Goal: Task Accomplishment & Management: Complete application form

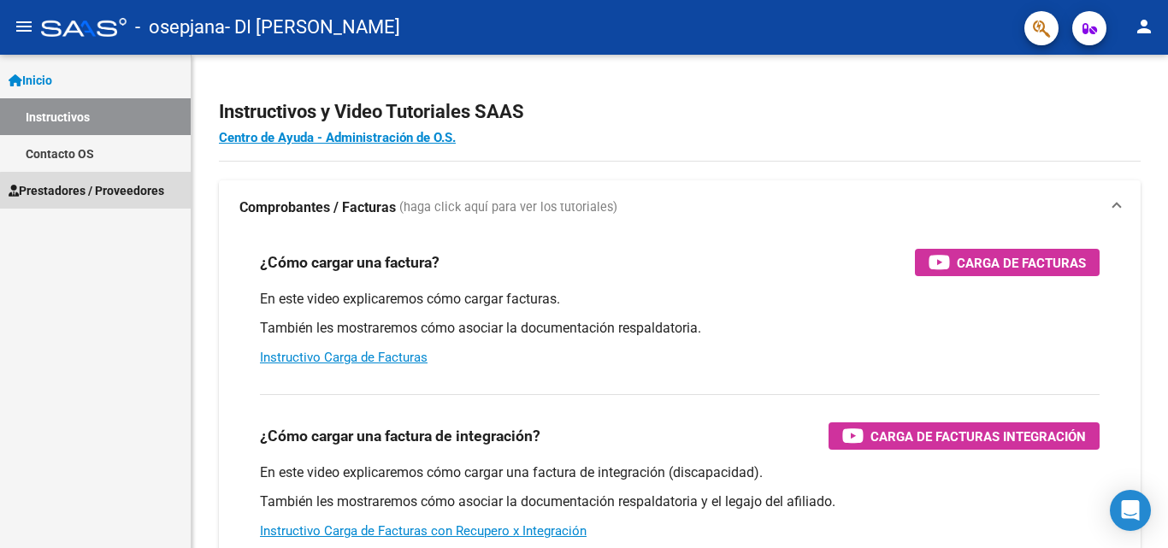
click at [98, 195] on span "Prestadores / Proveedores" at bounding box center [87, 190] width 156 height 19
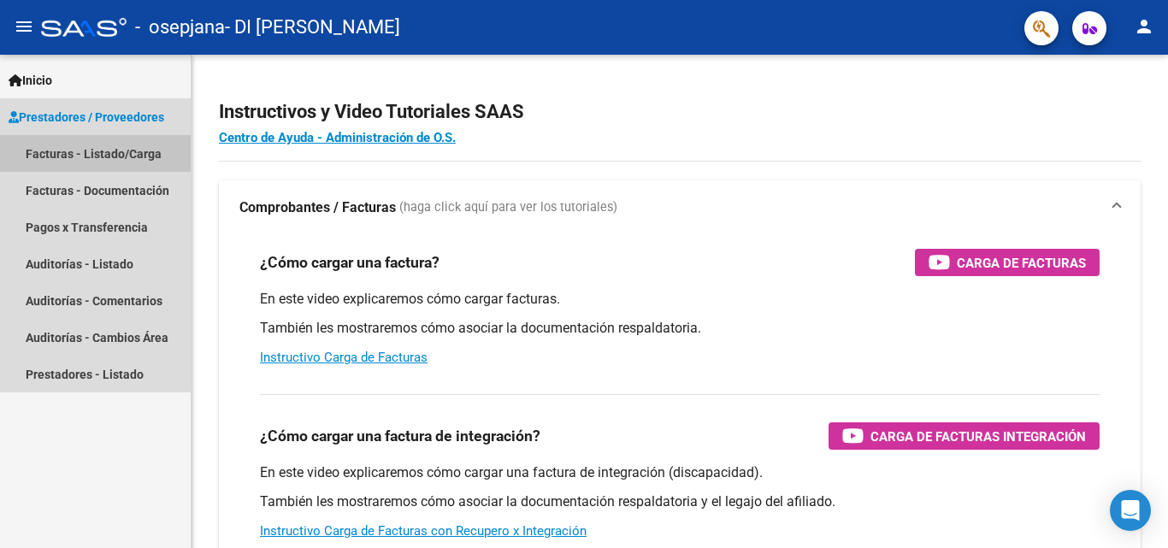
click at [120, 155] on link "Facturas - Listado/Carga" at bounding box center [95, 153] width 191 height 37
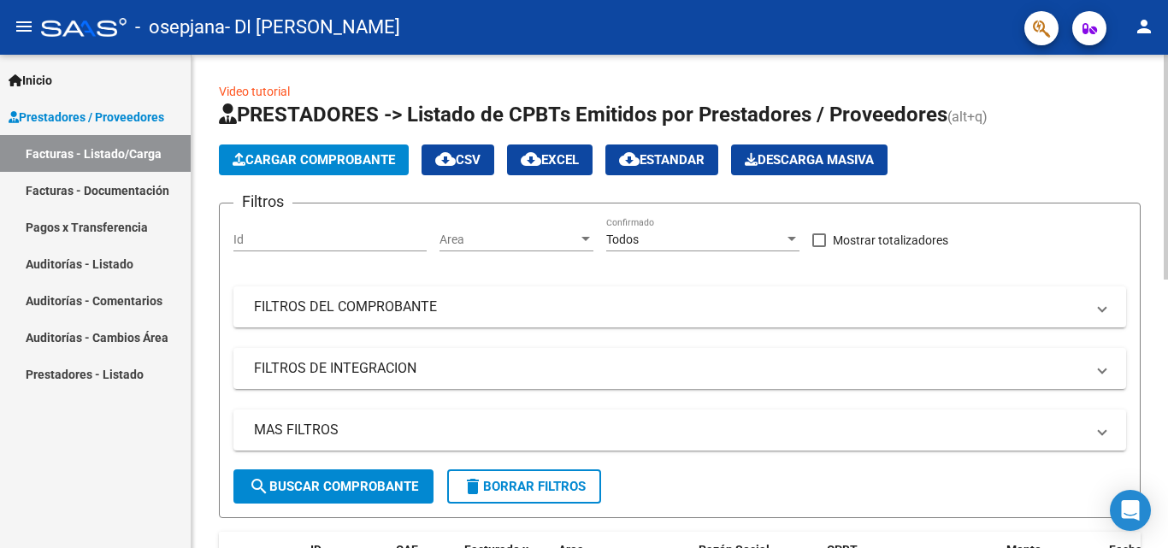
click at [349, 162] on span "Cargar Comprobante" at bounding box center [314, 159] width 162 height 15
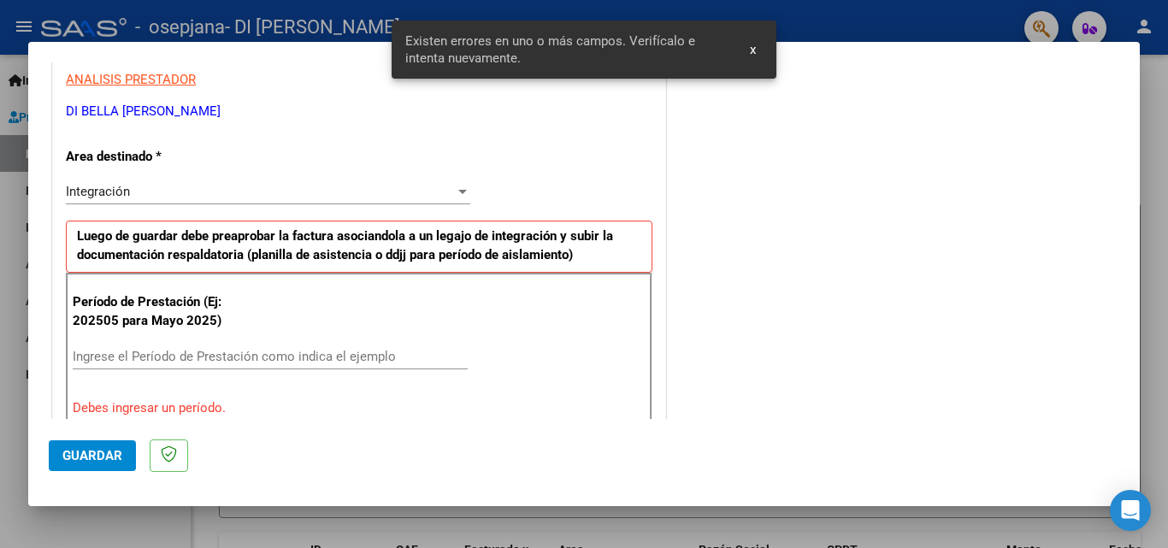
scroll to position [342, 0]
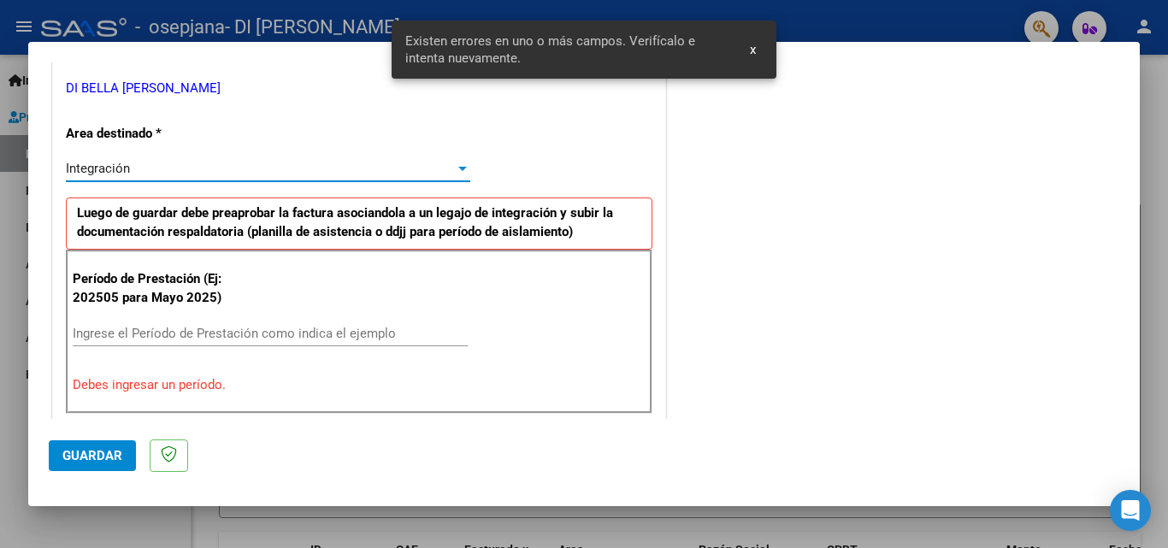
click at [156, 174] on div "Integración" at bounding box center [260, 168] width 389 height 15
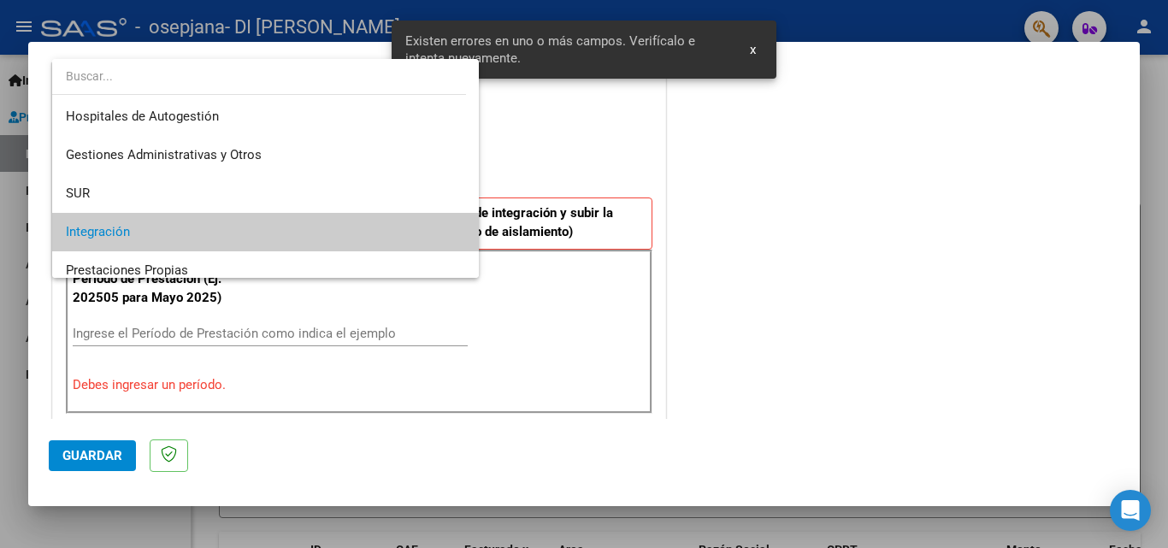
scroll to position [64, 0]
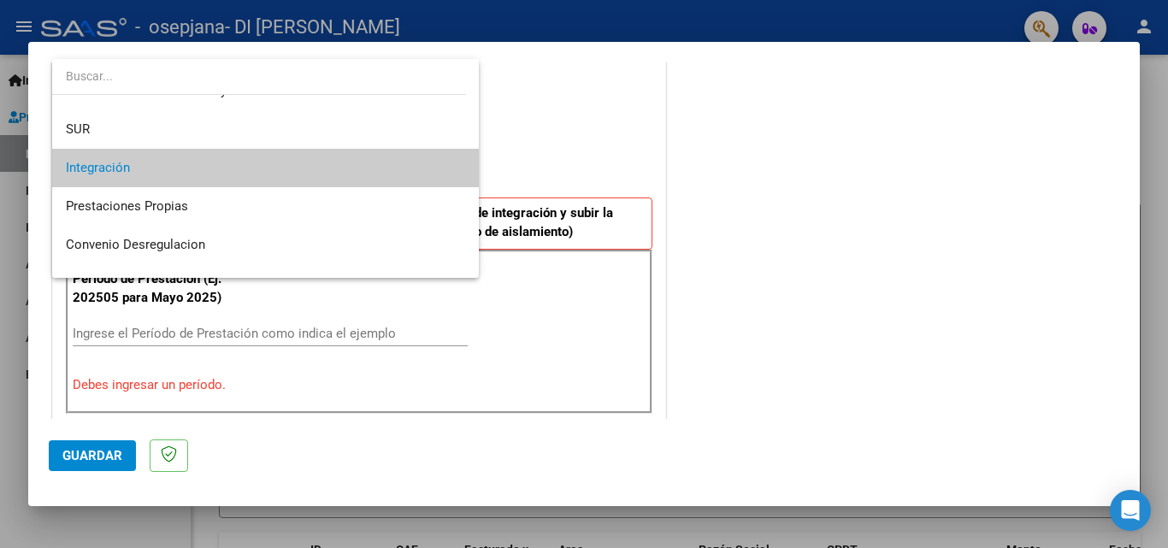
click at [156, 174] on span "Integración" at bounding box center [265, 168] width 399 height 38
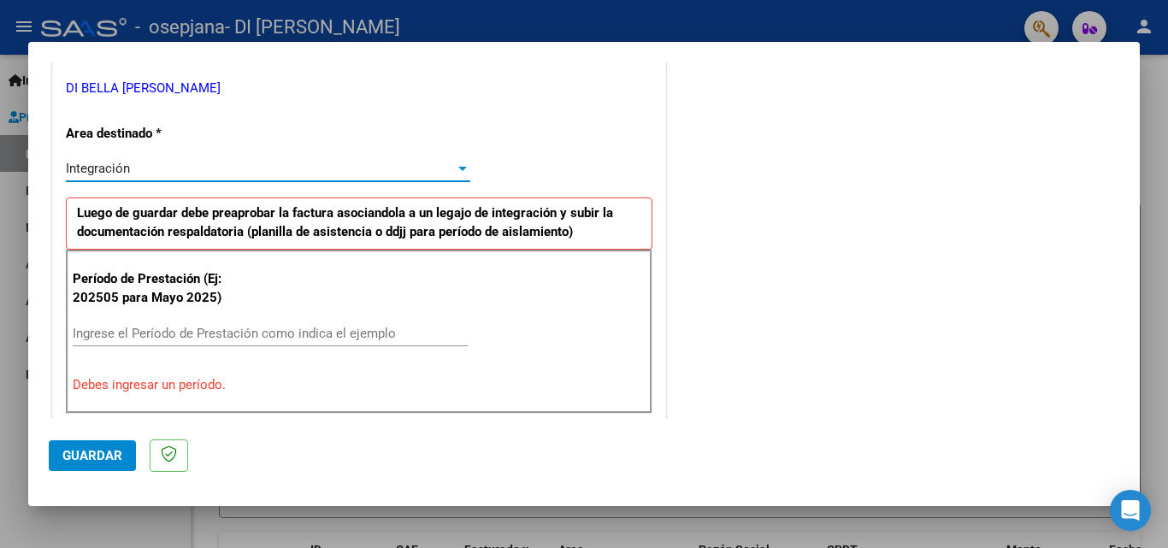
click at [217, 316] on div "Período de Prestación (Ej: 202505 para Mayo 2025) Ingrese el Período de Prestac…" at bounding box center [359, 332] width 586 height 164
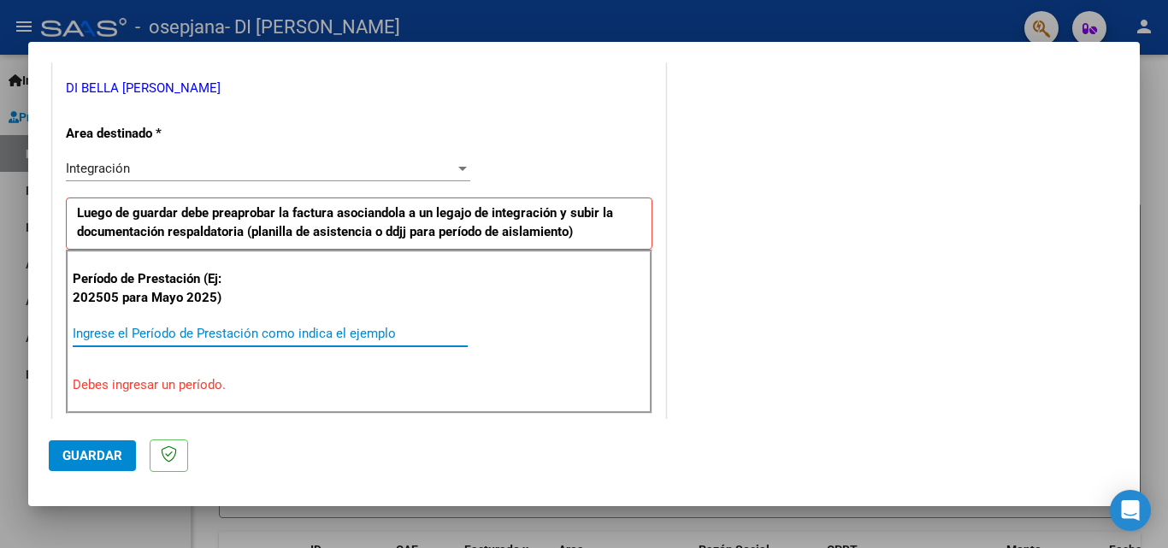
click at [221, 335] on input "Ingrese el Período de Prestación como indica el ejemplo" at bounding box center [270, 333] width 395 height 15
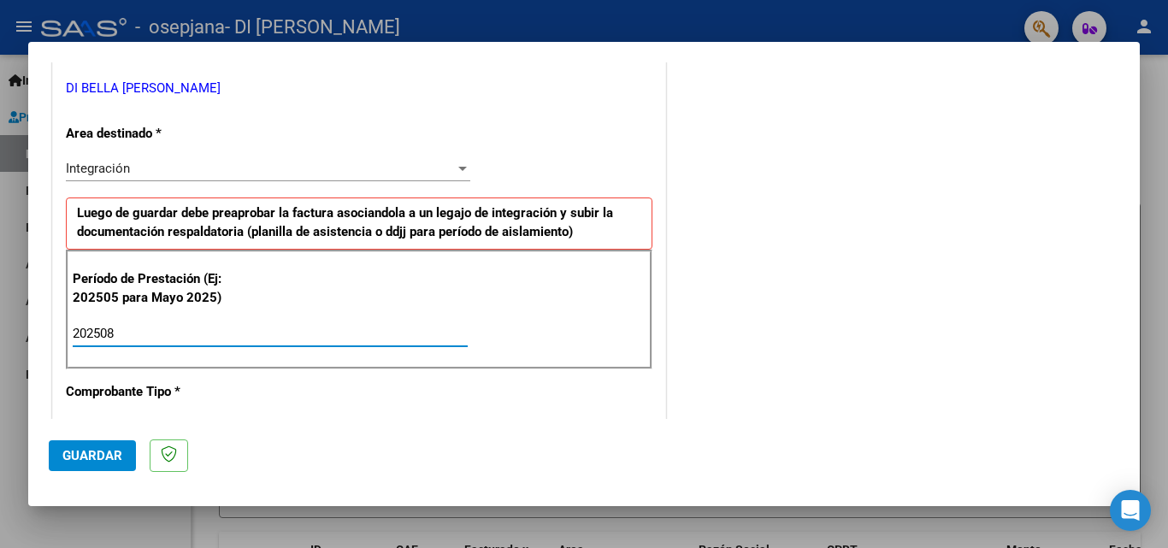
type input "202508"
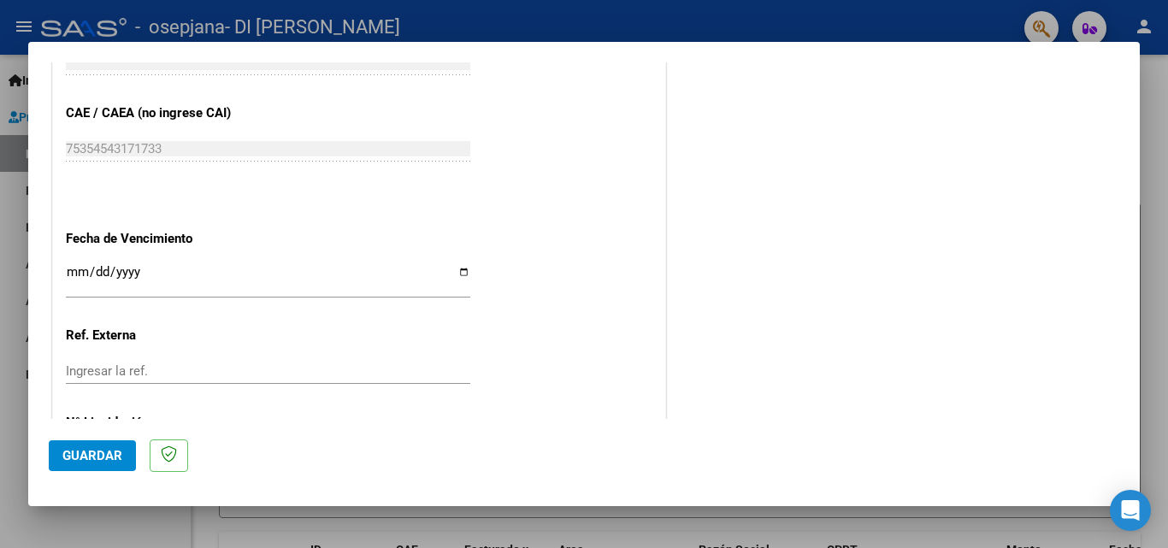
scroll to position [1148, 0]
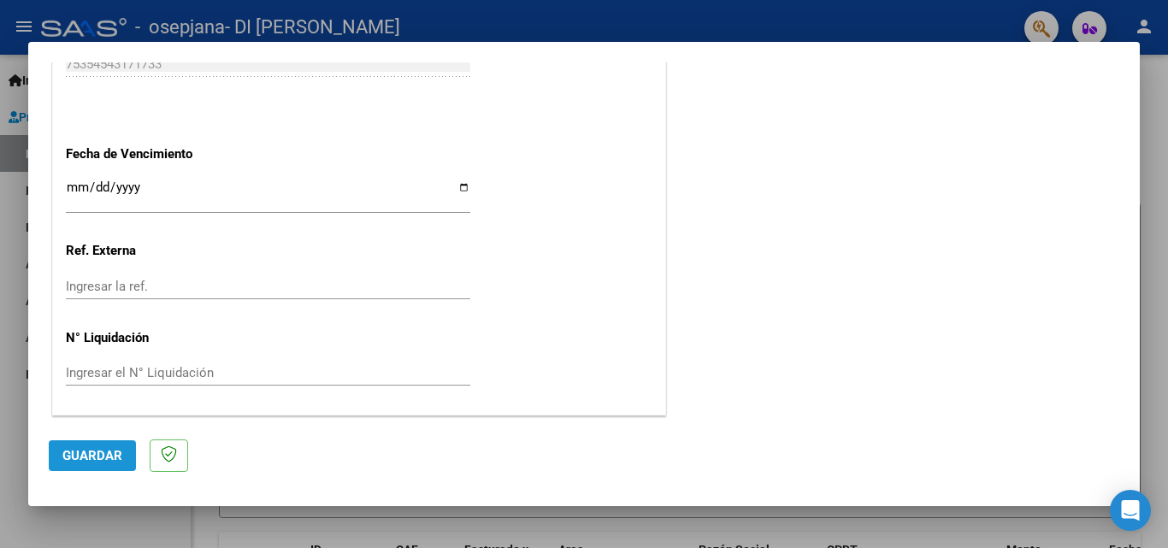
click at [107, 448] on span "Guardar" at bounding box center [92, 455] width 60 height 15
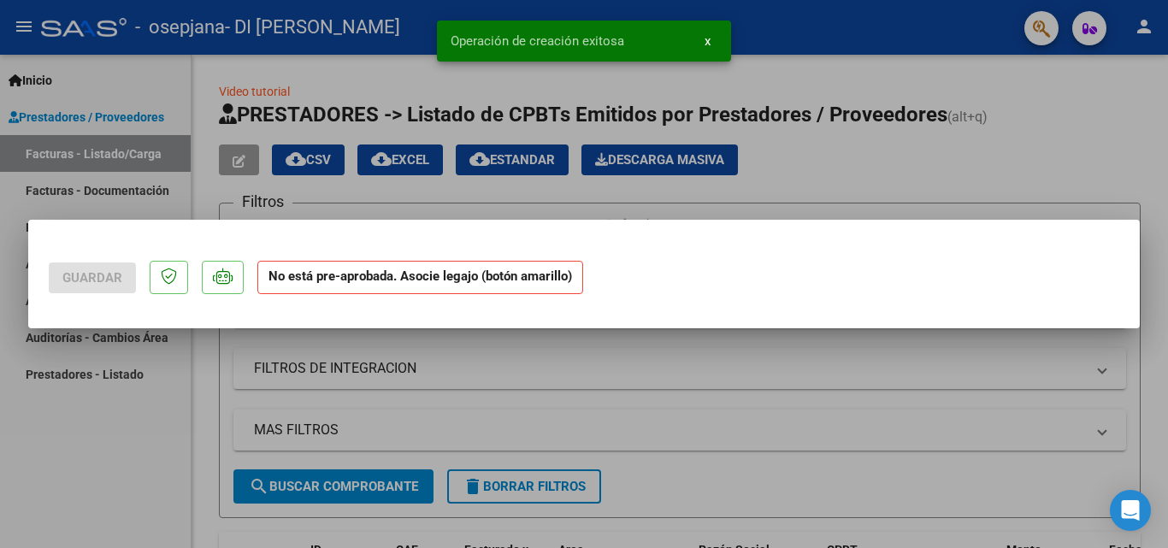
scroll to position [0, 0]
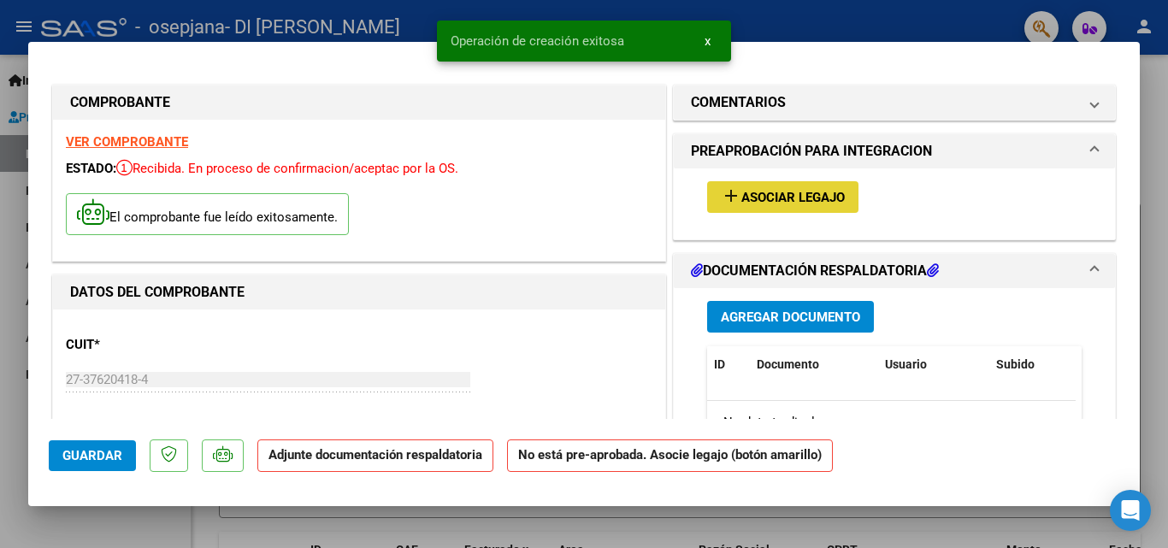
click at [781, 200] on span "Asociar Legajo" at bounding box center [792, 197] width 103 height 15
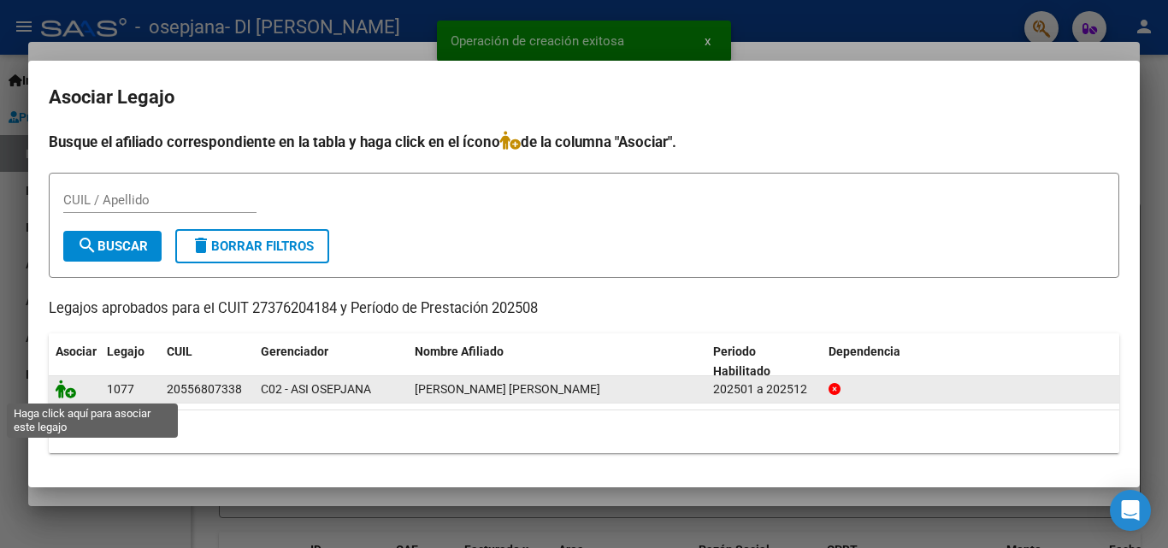
click at [62, 390] on icon at bounding box center [66, 389] width 21 height 19
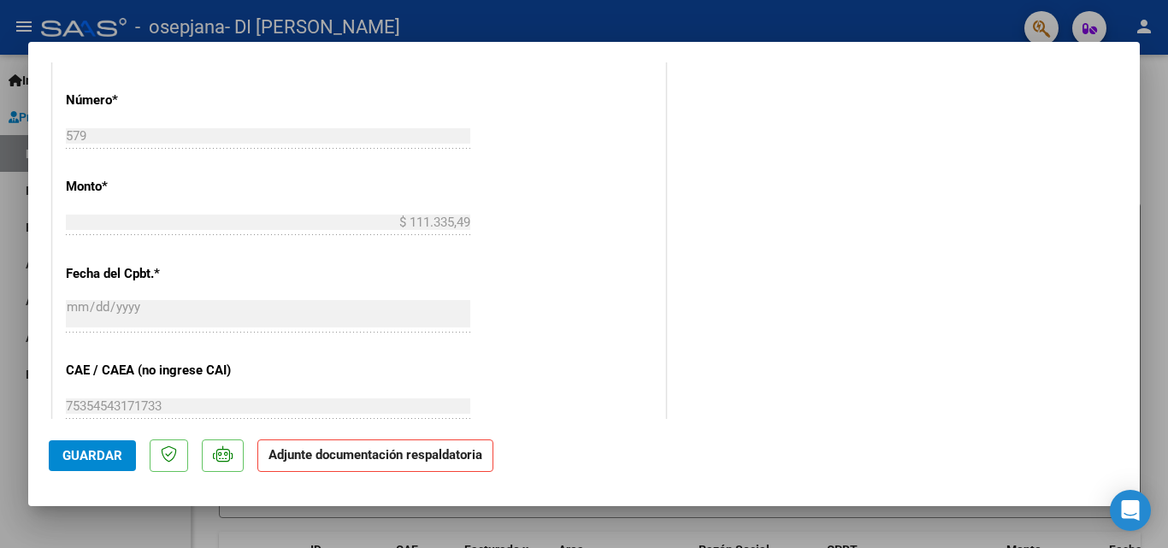
scroll to position [376, 0]
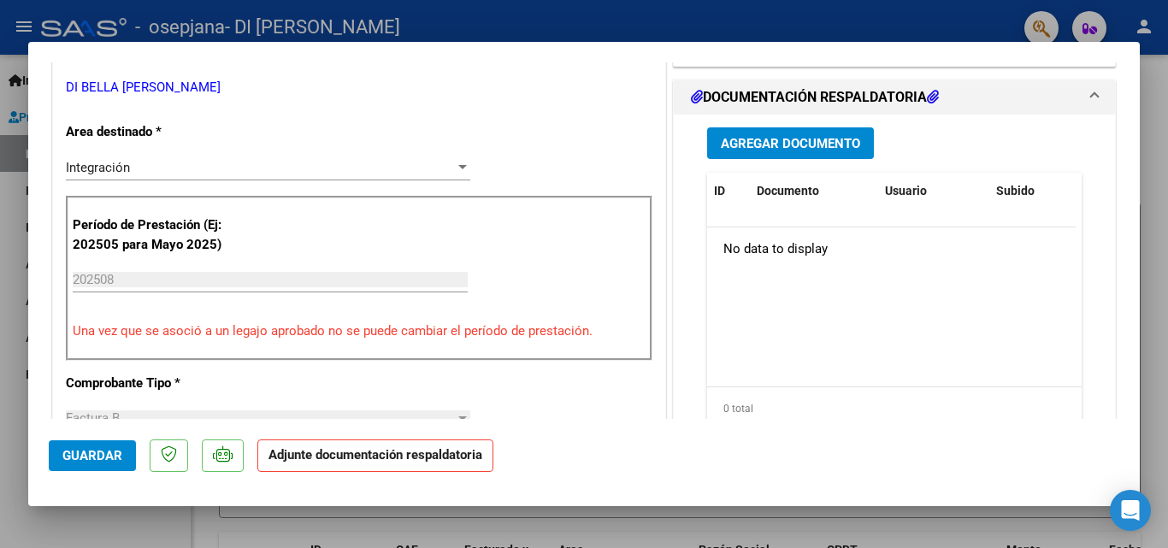
click at [757, 134] on button "Agregar Documento" at bounding box center [790, 143] width 167 height 32
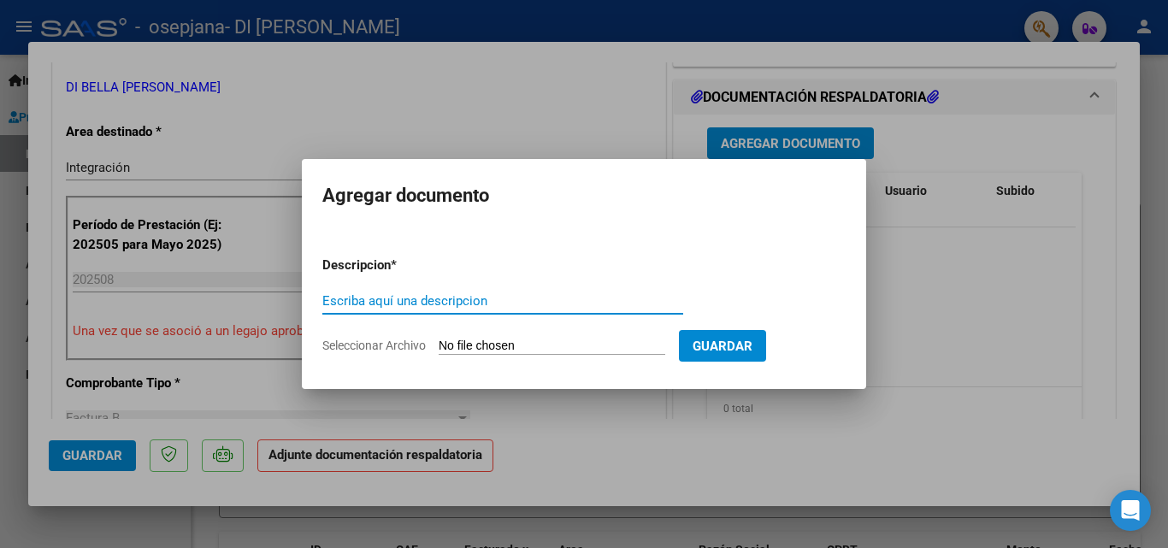
click at [442, 297] on input "Escriba aquí una descripcion" at bounding box center [502, 300] width 361 height 15
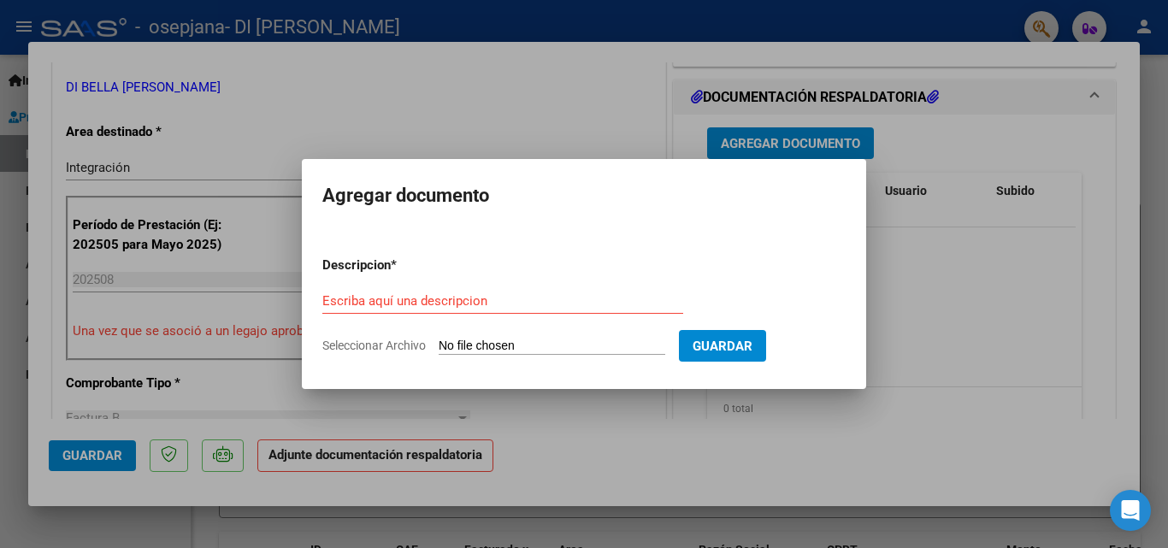
click at [472, 339] on input "Seleccionar Archivo" at bounding box center [552, 347] width 227 height 16
type input "C:\fakepath\ASISTENCIA [PERSON_NAME].pdf"
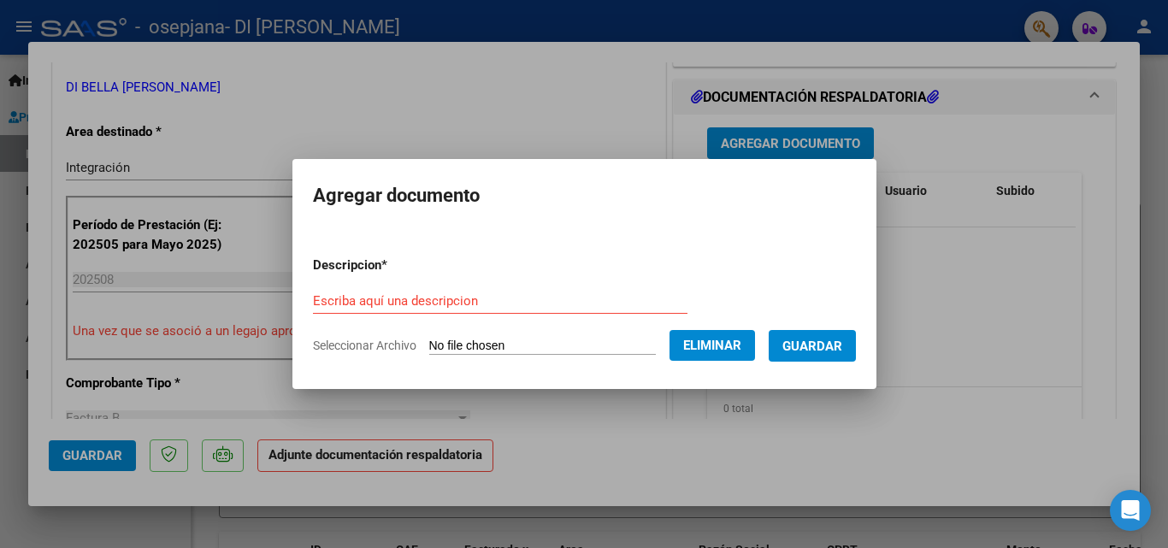
click at [567, 293] on input "Escriba aquí una descripcion" at bounding box center [500, 300] width 374 height 15
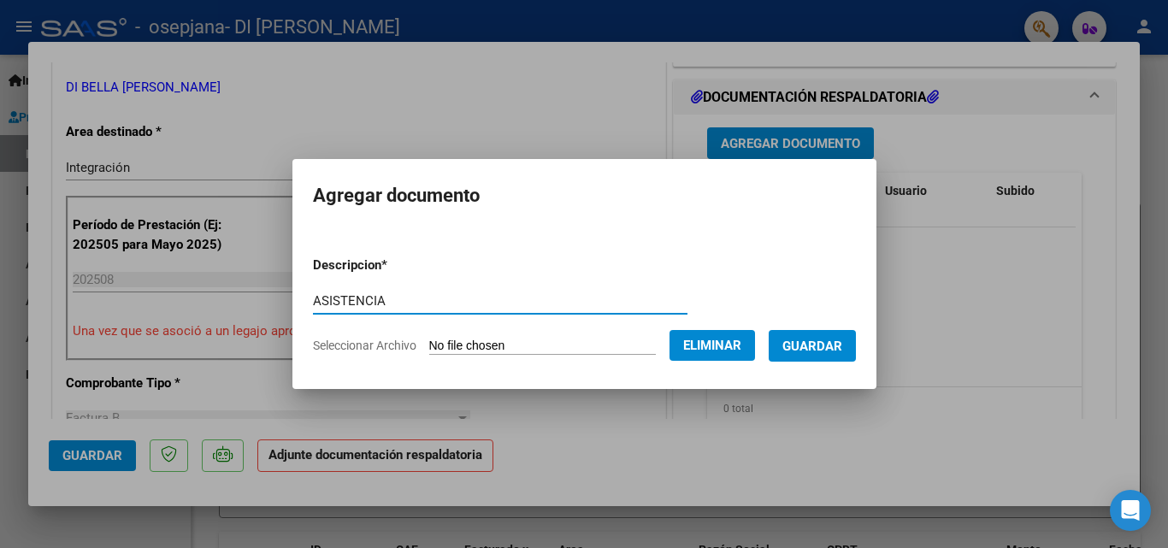
type input "ASISTENCIA"
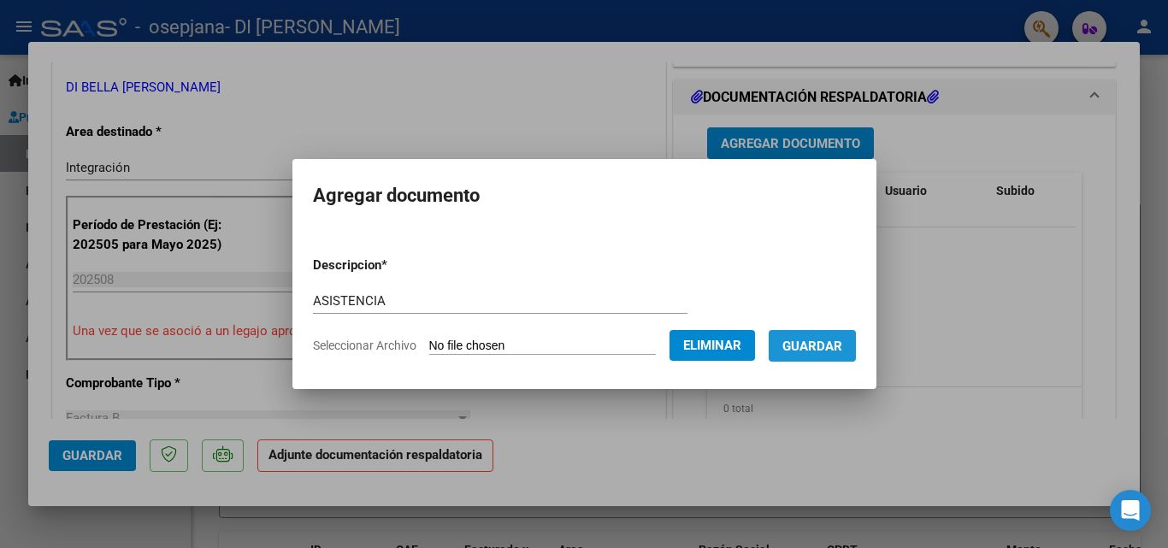
click at [808, 349] on span "Guardar" at bounding box center [812, 346] width 60 height 15
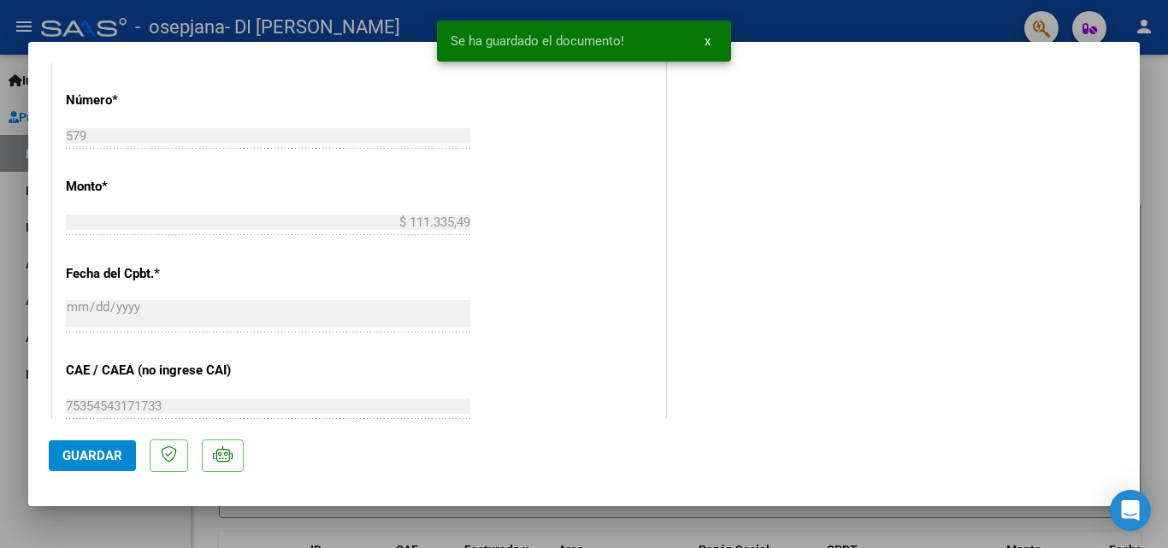
scroll to position [1174, 0]
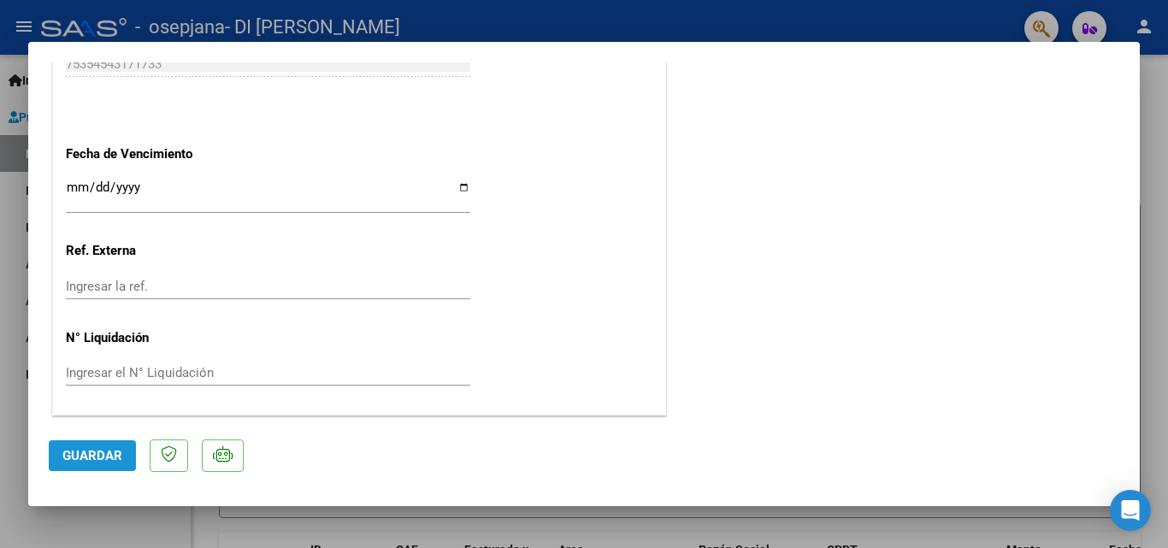
click at [101, 450] on span "Guardar" at bounding box center [92, 455] width 60 height 15
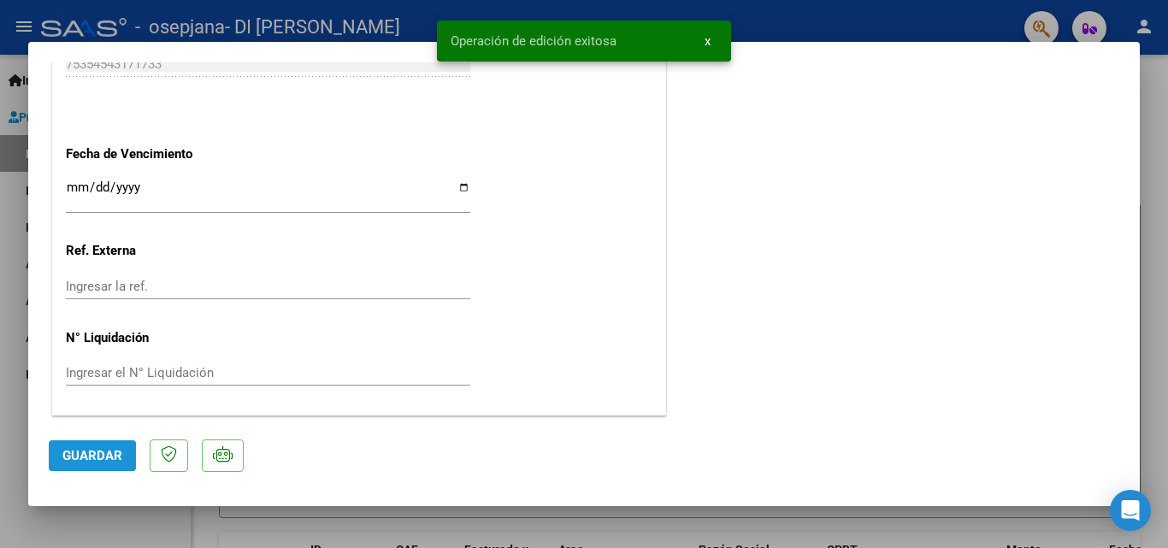
click at [89, 457] on span "Guardar" at bounding box center [92, 455] width 60 height 15
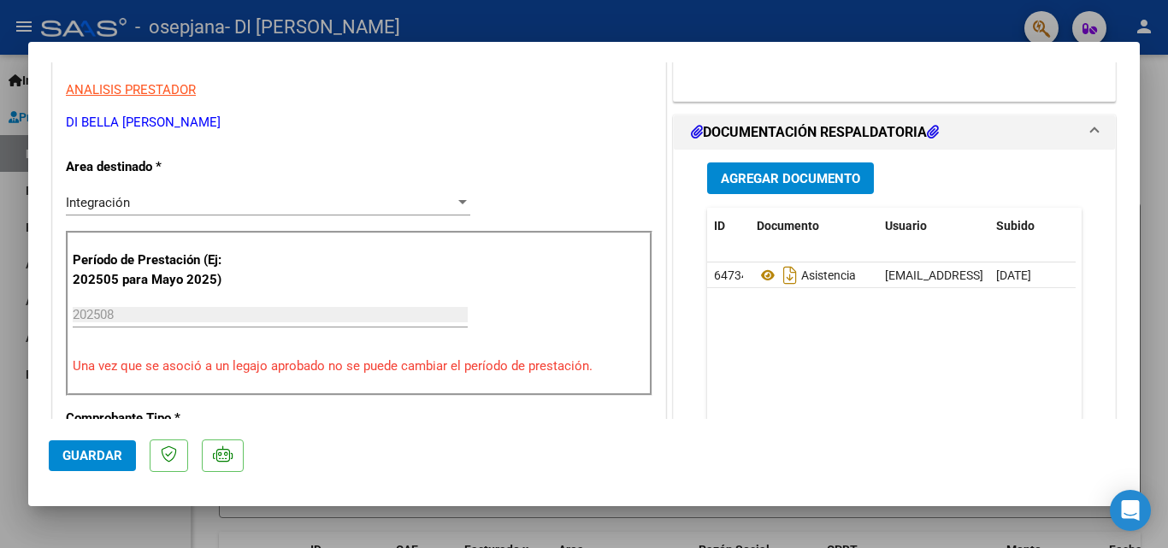
scroll to position [342, 0]
click at [245, 311] on input "202508" at bounding box center [270, 313] width 395 height 15
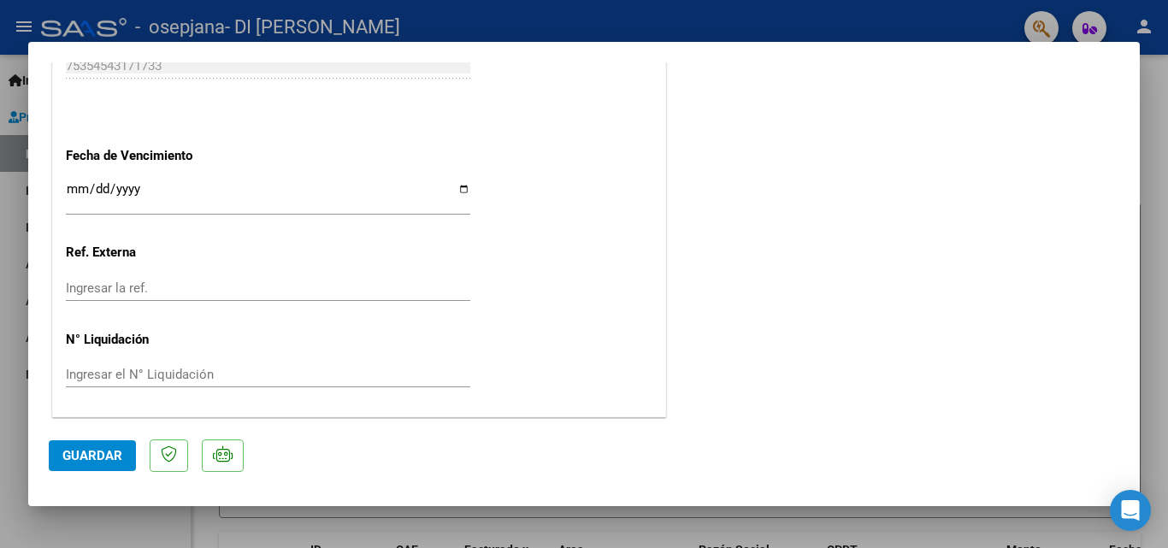
scroll to position [1174, 0]
click at [1163, 254] on div at bounding box center [584, 274] width 1168 height 548
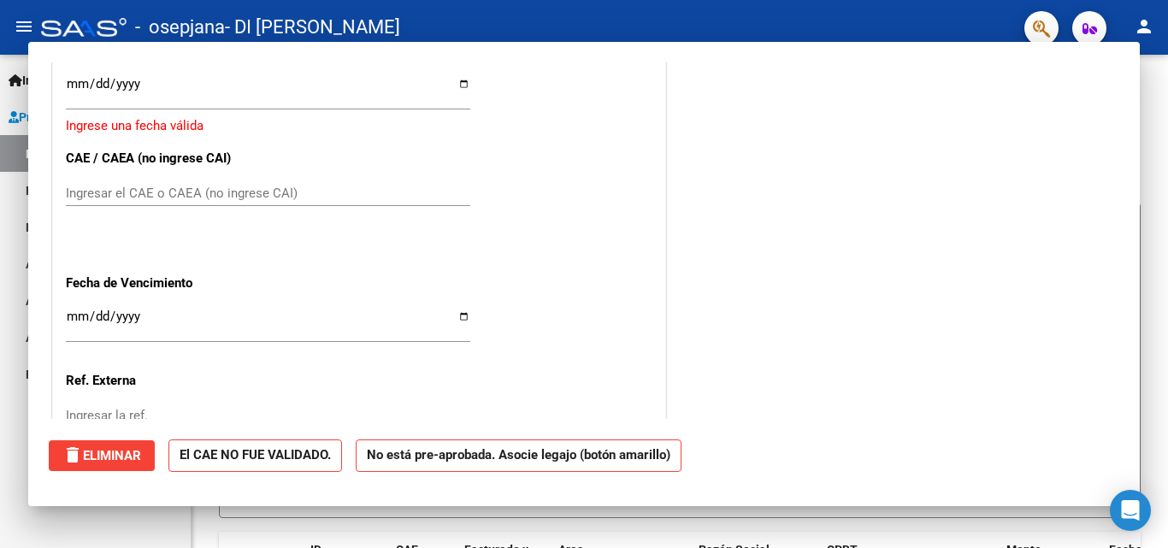
scroll to position [0, 0]
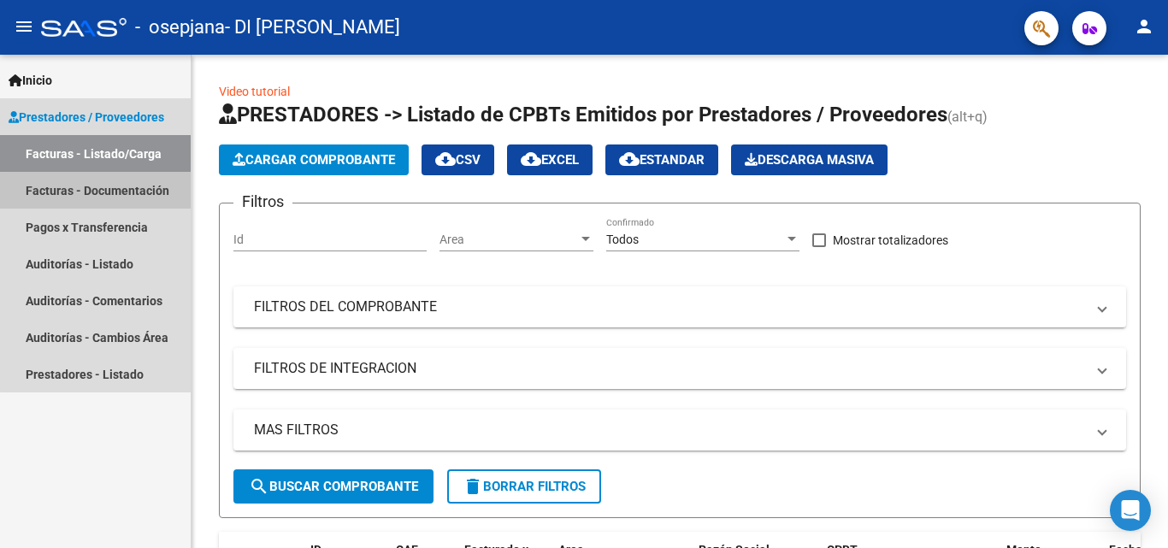
click at [148, 194] on link "Facturas - Documentación" at bounding box center [95, 190] width 191 height 37
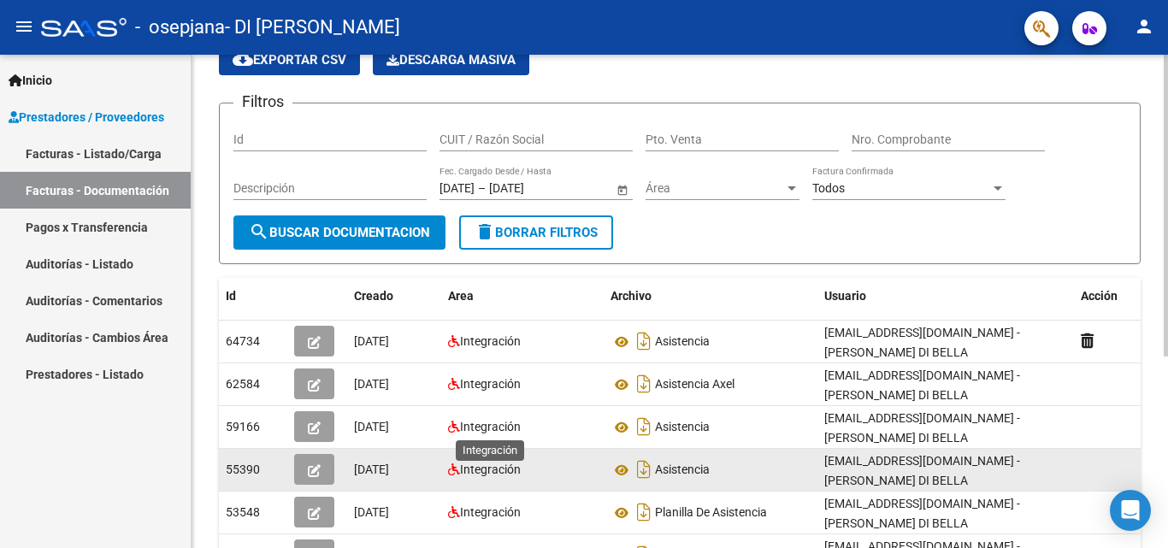
scroll to position [114, 0]
